Goal: Task Accomplishment & Management: Manage account settings

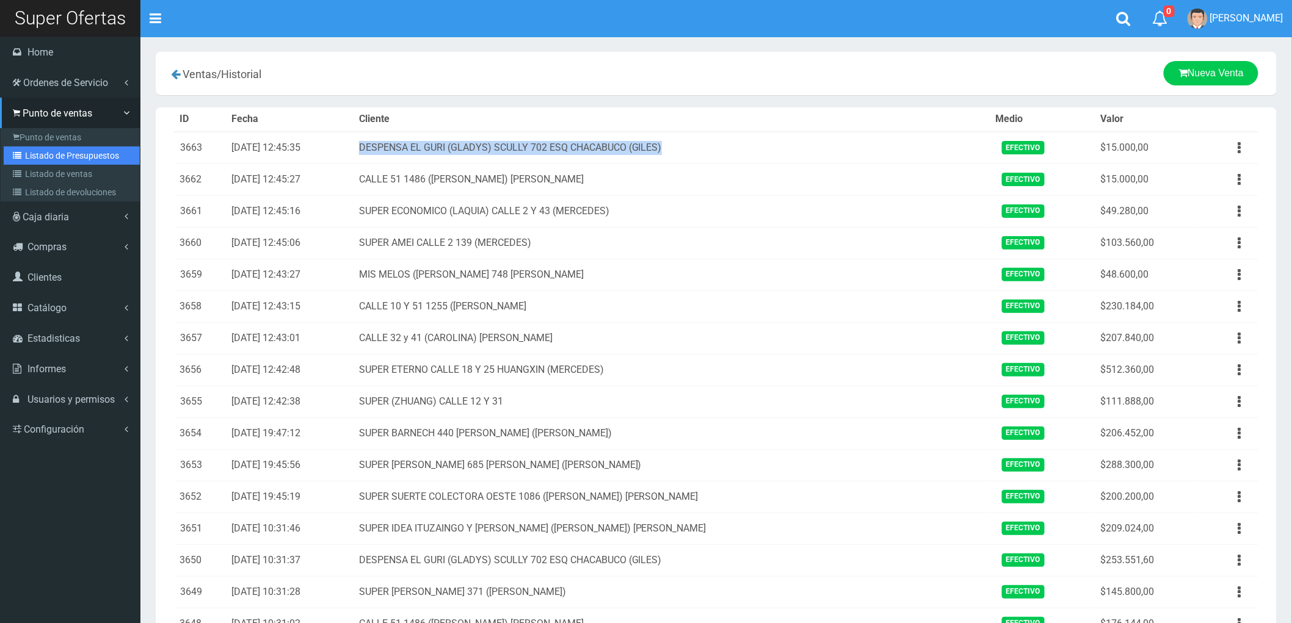
click at [68, 153] on link "Listado de Presupuestos" at bounding box center [72, 156] width 136 height 18
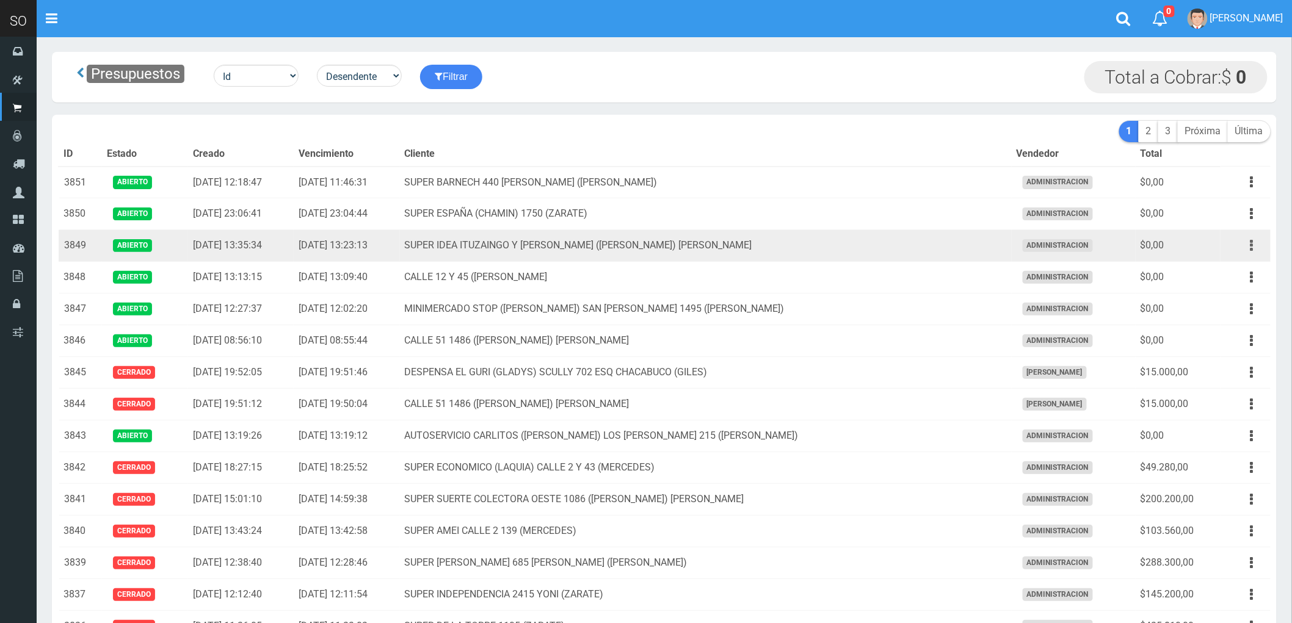
click at [1248, 250] on button "button" at bounding box center [1251, 245] width 27 height 21
click at [1232, 342] on link "Eliminar" at bounding box center [1217, 338] width 96 height 27
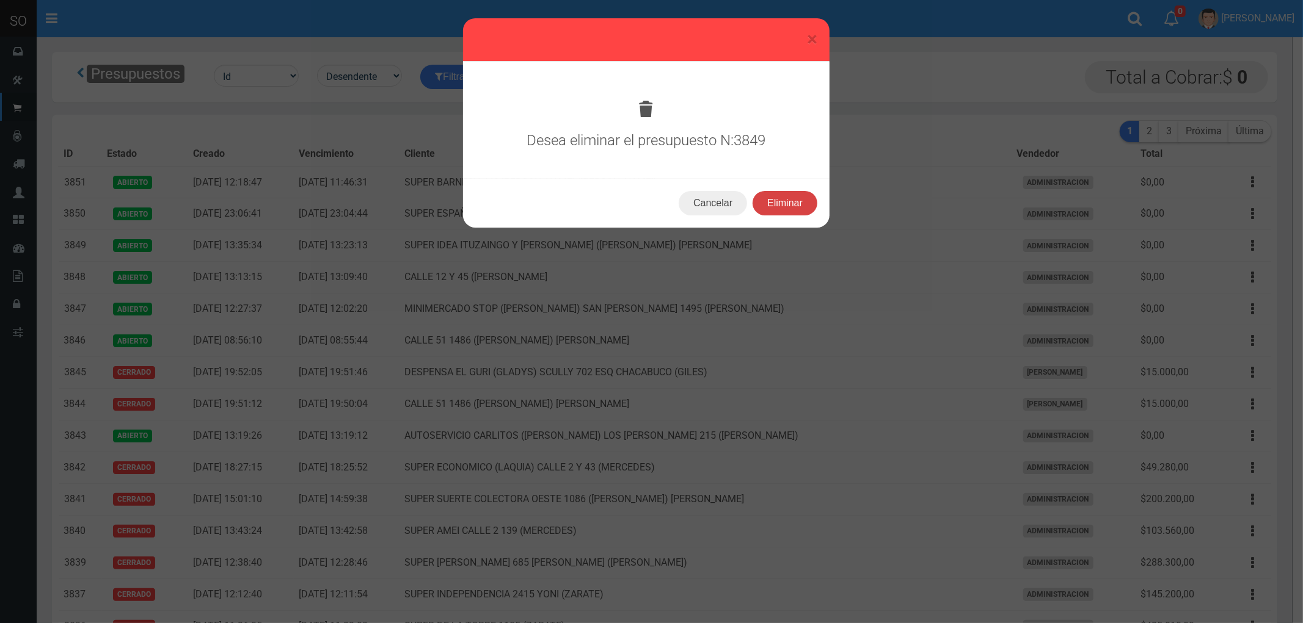
click at [792, 200] on button "Eliminar" at bounding box center [784, 203] width 65 height 24
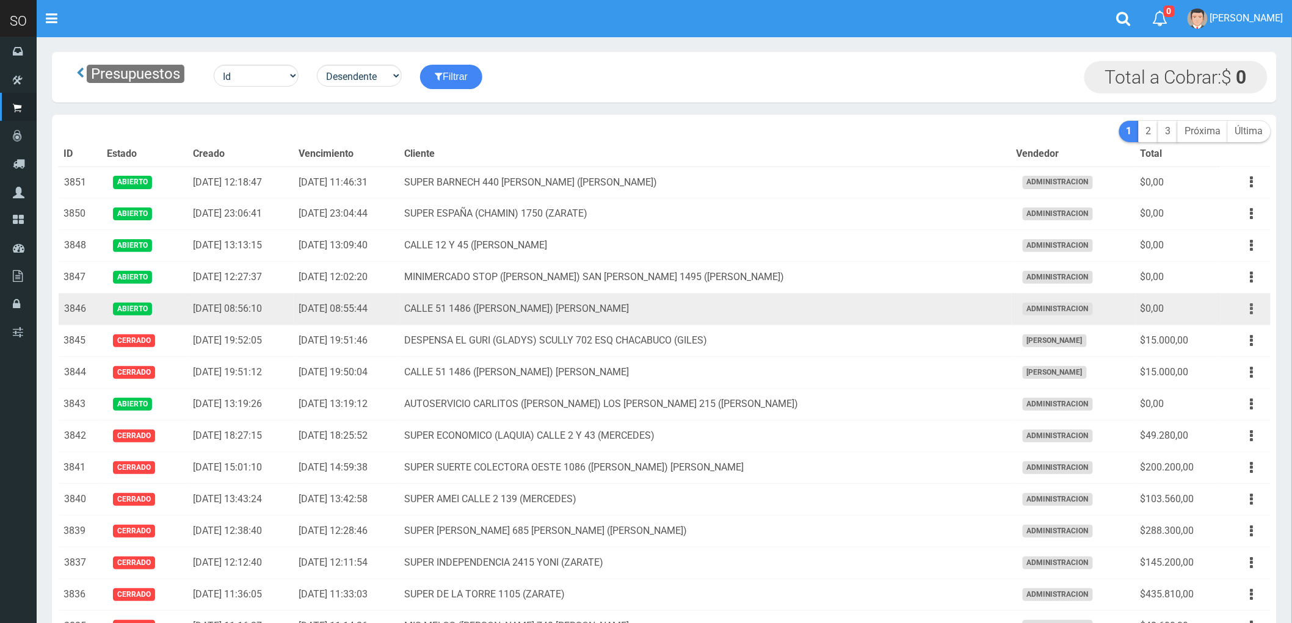
click at [1249, 310] on button "button" at bounding box center [1251, 309] width 27 height 21
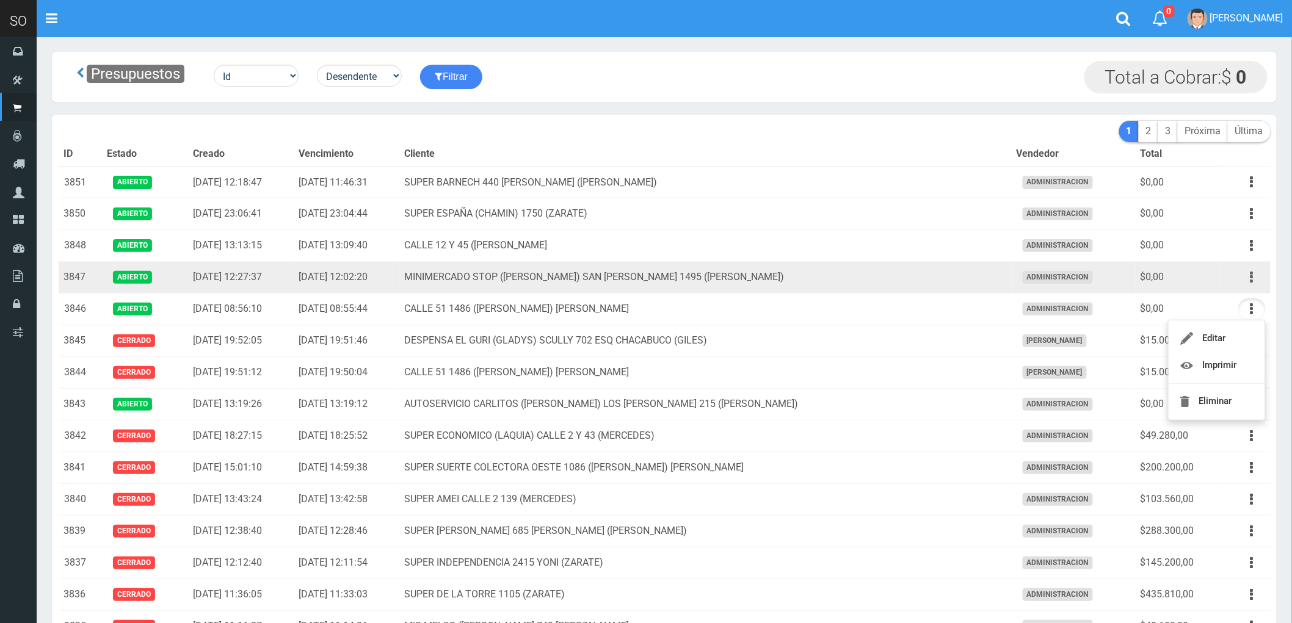
click at [1249, 278] on button "button" at bounding box center [1251, 277] width 27 height 21
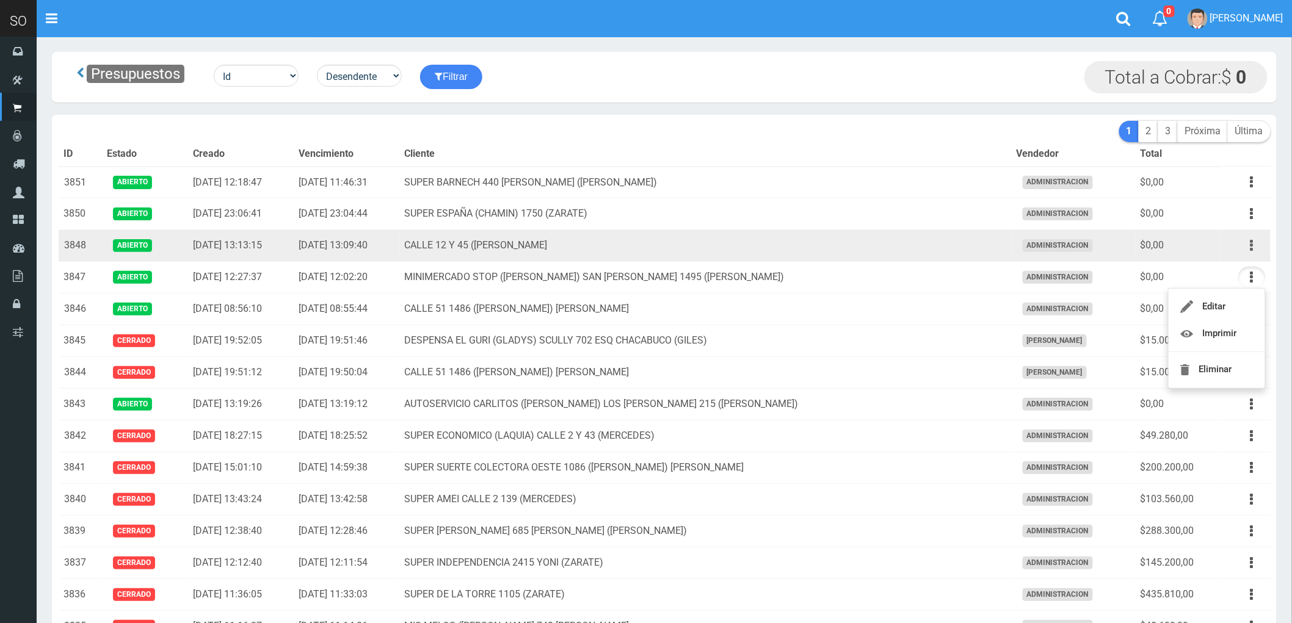
click at [1249, 243] on button "button" at bounding box center [1251, 245] width 27 height 21
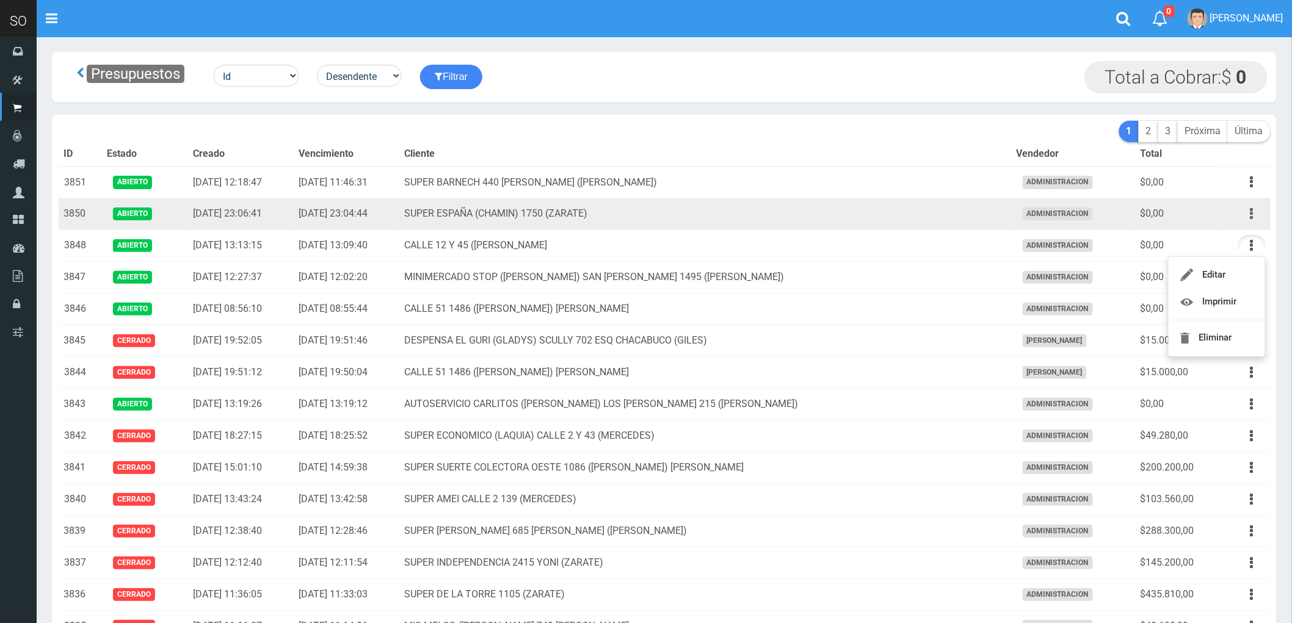
click at [1249, 214] on button "button" at bounding box center [1251, 213] width 27 height 21
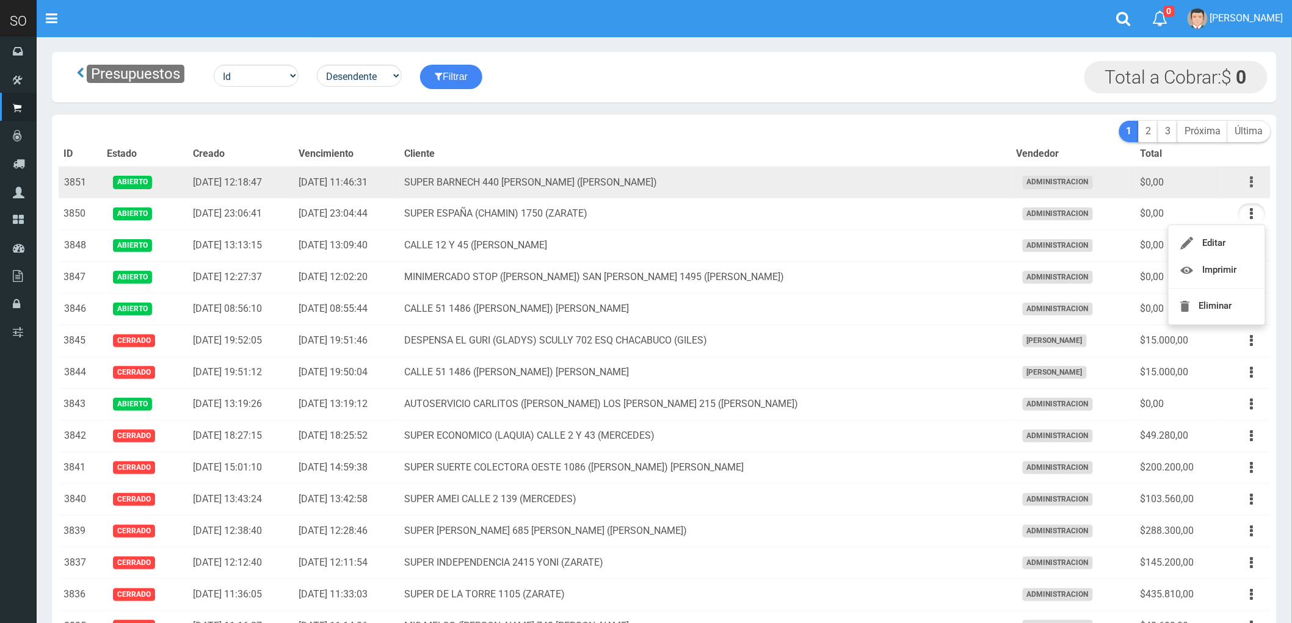
click at [1249, 181] on button "button" at bounding box center [1251, 182] width 27 height 21
